Goal: Use online tool/utility

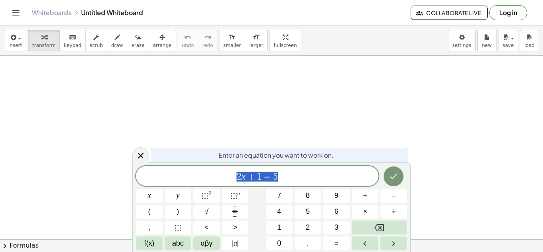
scroll to position [0, 0]
click at [142, 154] on icon at bounding box center [141, 156] width 6 height 6
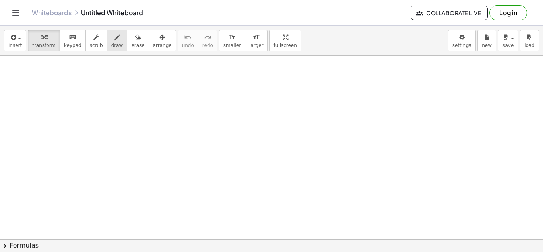
click at [114, 39] on icon "button" at bounding box center [117, 38] width 6 height 10
drag, startPoint x: 125, startPoint y: 109, endPoint x: 142, endPoint y: 110, distance: 17.1
drag, startPoint x: 142, startPoint y: 110, endPoint x: 127, endPoint y: 112, distance: 15.2
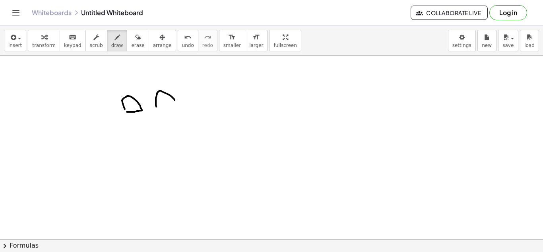
drag, startPoint x: 156, startPoint y: 107, endPoint x: 176, endPoint y: 104, distance: 19.7
drag, startPoint x: 176, startPoint y: 104, endPoint x: 157, endPoint y: 108, distance: 19.2
drag, startPoint x: 134, startPoint y: 120, endPoint x: 173, endPoint y: 115, distance: 38.5
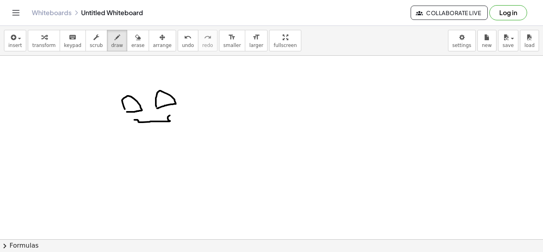
drag, startPoint x: 164, startPoint y: 123, endPoint x: 146, endPoint y: 123, distance: 17.9
drag, startPoint x: 124, startPoint y: 97, endPoint x: 130, endPoint y: 112, distance: 16.0
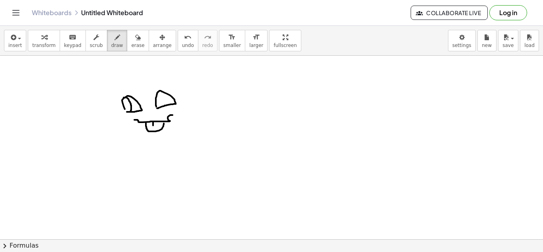
drag, startPoint x: 157, startPoint y: 97, endPoint x: 167, endPoint y: 105, distance: 12.4
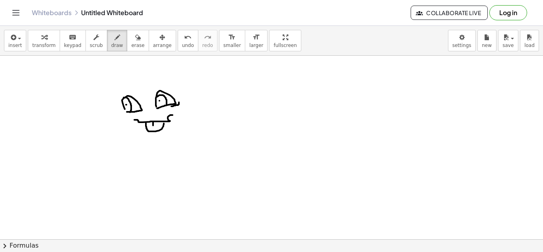
drag, startPoint x: 171, startPoint y: 106, endPoint x: 178, endPoint y: 101, distance: 8.5
drag, startPoint x: 128, startPoint y: 114, endPoint x: 121, endPoint y: 109, distance: 8.6
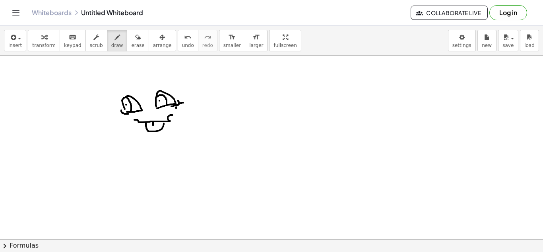
drag, startPoint x: 140, startPoint y: 122, endPoint x: 146, endPoint y: 122, distance: 5.6
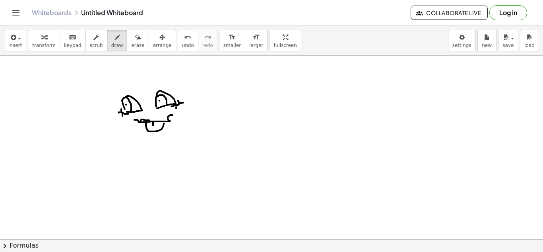
drag, startPoint x: 146, startPoint y: 122, endPoint x: 150, endPoint y: 121, distance: 4.0
drag, startPoint x: 167, startPoint y: 120, endPoint x: 157, endPoint y: 121, distance: 10.8
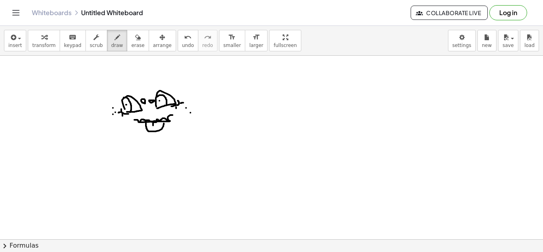
drag, startPoint x: 121, startPoint y: 118, endPoint x: 134, endPoint y: 122, distance: 14.0
drag, startPoint x: 188, startPoint y: 110, endPoint x: 176, endPoint y: 119, distance: 14.9
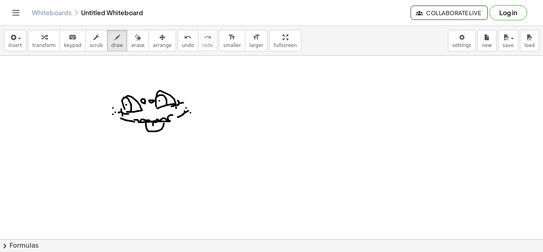
drag, startPoint x: 122, startPoint y: 105, endPoint x: 117, endPoint y: 88, distance: 17.3
drag, startPoint x: 117, startPoint y: 88, endPoint x: 127, endPoint y: 80, distance: 13.0
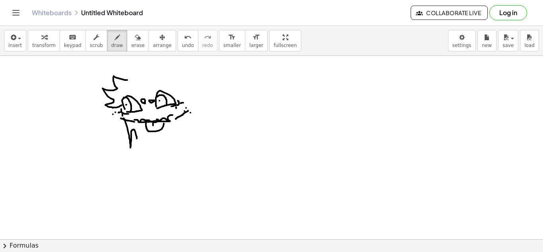
drag, startPoint x: 124, startPoint y: 118, endPoint x: 138, endPoint y: 138, distance: 24.4
drag, startPoint x: 179, startPoint y: 117, endPoint x: 202, endPoint y: 107, distance: 25.3
drag, startPoint x: 202, startPoint y: 107, endPoint x: 129, endPoint y: 77, distance: 79.0
